Goal: Task Accomplishment & Management: Use online tool/utility

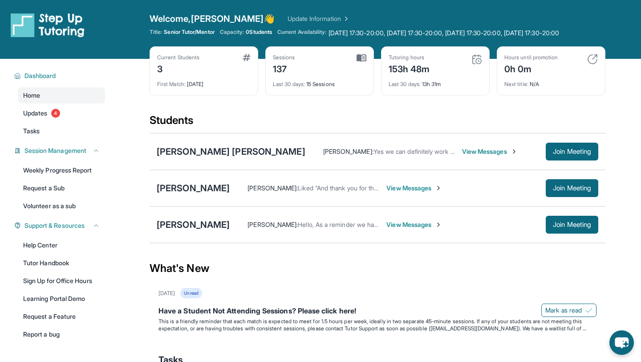
scroll to position [0, 0]
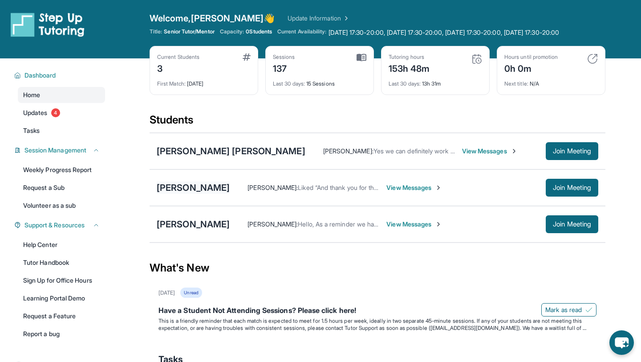
click at [211, 194] on div "[PERSON_NAME]" at bounding box center [193, 187] width 73 height 12
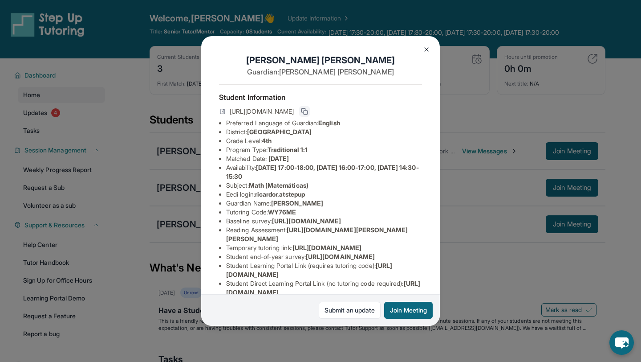
click at [310, 111] on button at bounding box center [304, 111] width 11 height 11
click at [425, 53] on button at bounding box center [427, 50] width 18 height 18
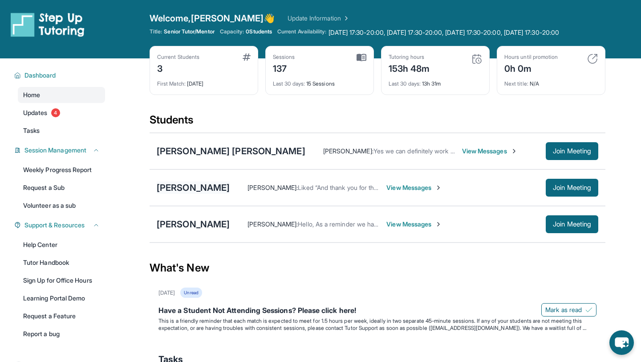
click at [193, 194] on div "[PERSON_NAME]" at bounding box center [193, 187] width 73 height 12
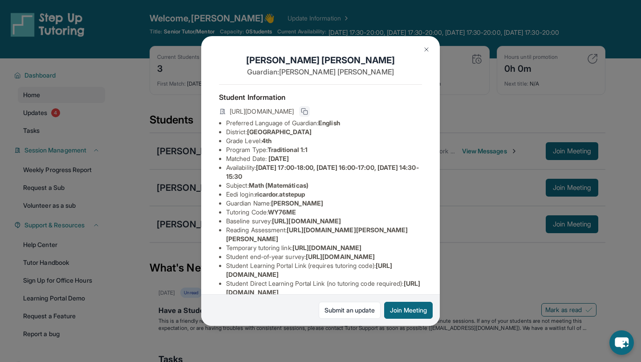
click at [310, 115] on button at bounding box center [304, 111] width 11 height 11
click at [426, 47] on img at bounding box center [426, 49] width 7 height 7
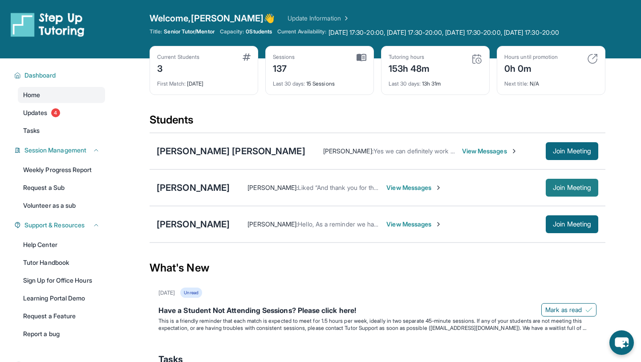
click at [565, 196] on button "Join Meeting" at bounding box center [572, 188] width 53 height 18
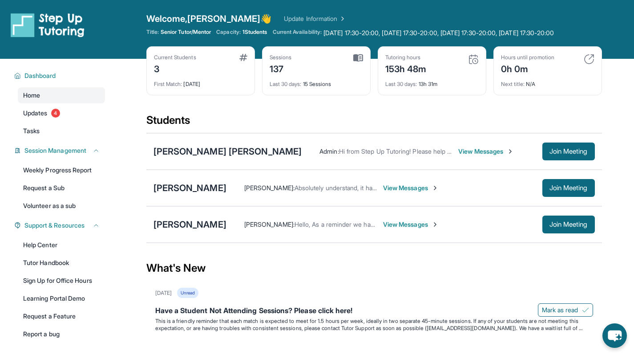
scroll to position [0, 0]
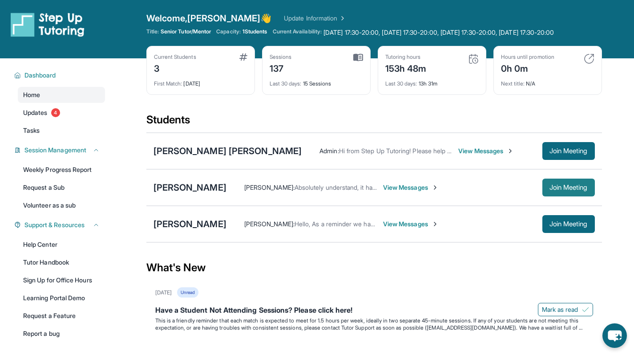
click at [552, 190] on span "Join Meeting" at bounding box center [569, 187] width 38 height 5
